Goal: Find specific page/section: Find specific page/section

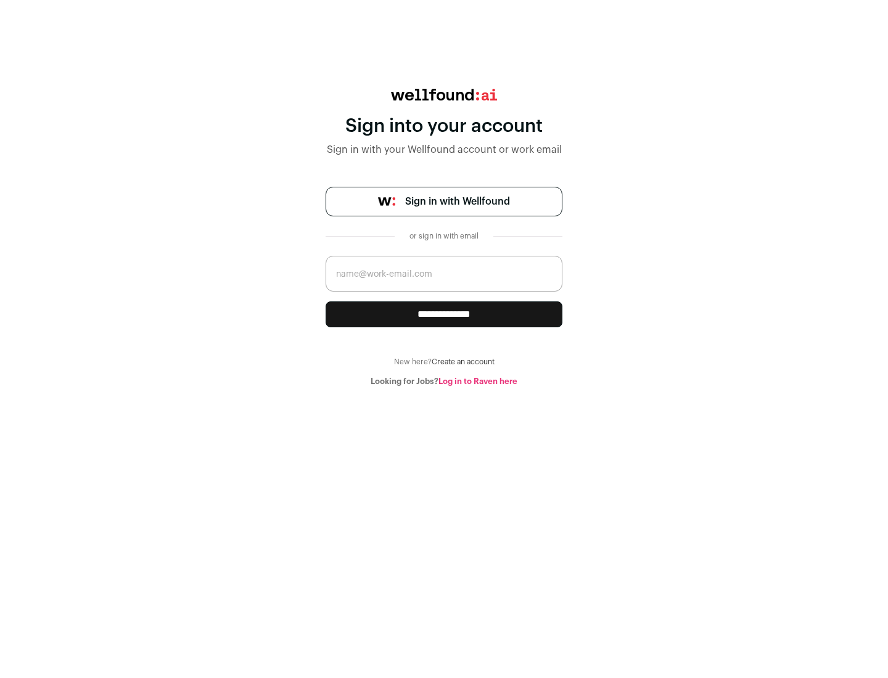
click at [457, 202] on span "Sign in with Wellfound" at bounding box center [457, 201] width 105 height 15
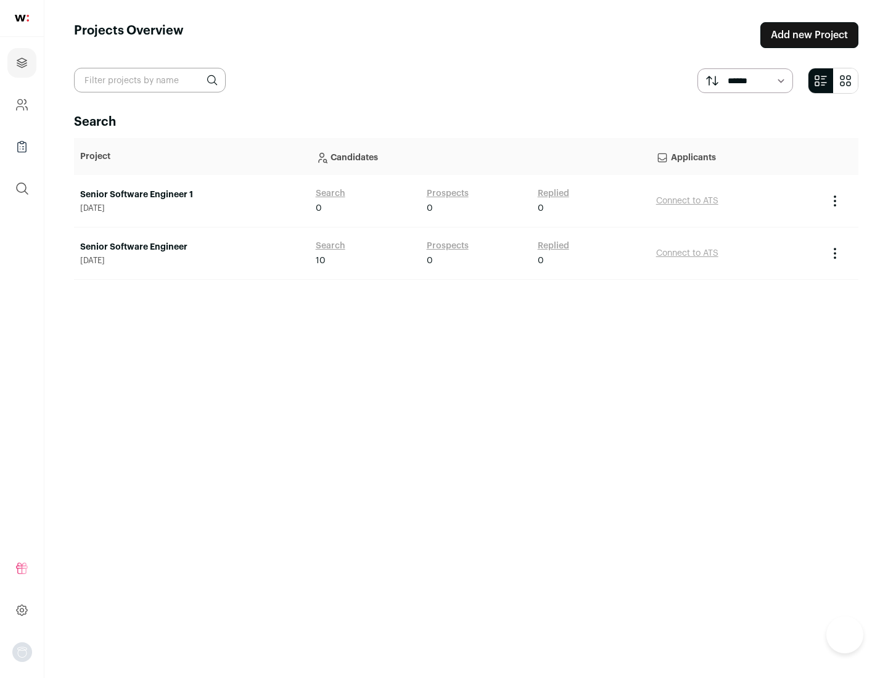
click at [191, 247] on link "Senior Software Engineer" at bounding box center [191, 247] width 223 height 12
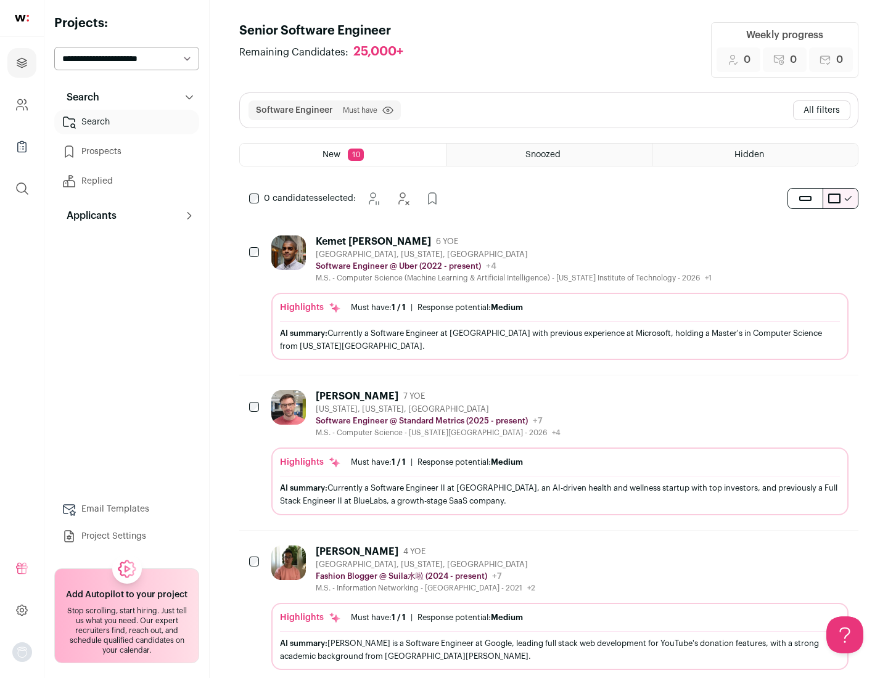
click at [549, 298] on div "Highlights Must have: 1 / 1 How many must haves have been fulfilled? | Response…" at bounding box center [559, 326] width 577 height 67
